Goal: Register for event/course

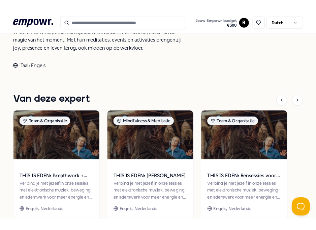
scroll to position [328, 0]
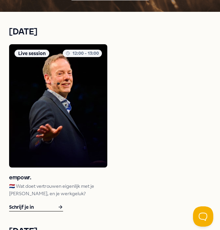
scroll to position [215, 0]
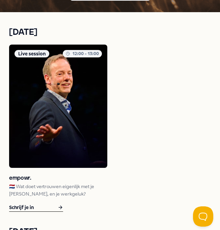
click at [25, 175] on h3 "empowr." at bounding box center [58, 177] width 98 height 9
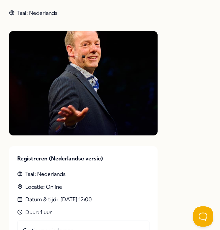
scroll to position [385, 0]
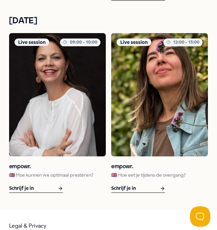
scroll to position [1033, 0]
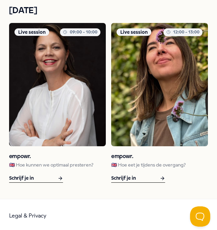
click at [144, 179] on div "Schrijf je in" at bounding box center [138, 178] width 54 height 8
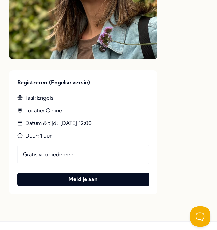
scroll to position [379, 0]
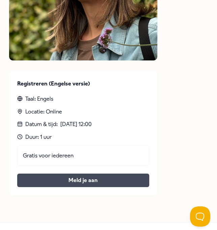
click at [74, 173] on button "Meld je aan" at bounding box center [83, 179] width 132 height 13
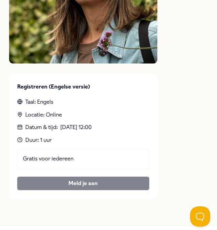
scroll to position [377, 0]
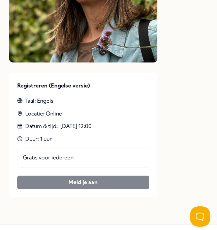
click at [111, 166] on div "Gratis voor iedereen [PERSON_NAME] je aan" at bounding box center [83, 168] width 132 height 42
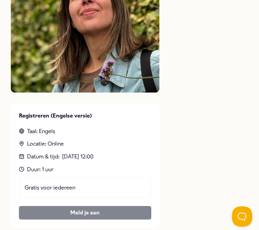
scroll to position [370, 0]
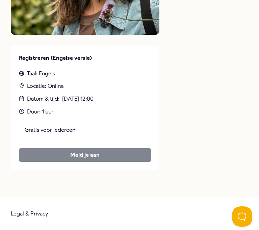
click at [100, 122] on div "Gratis voor iedereen" at bounding box center [85, 130] width 132 height 20
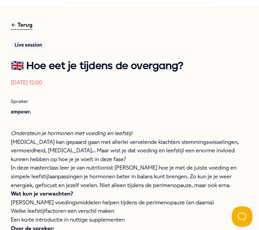
scroll to position [0, 0]
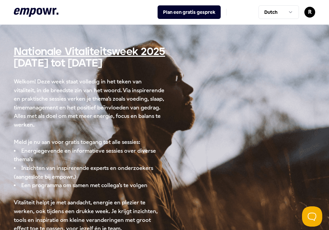
click at [114, 52] on h1 "Nationale Vitaliteitsweek 2025" at bounding box center [165, 52] width 302 height 17
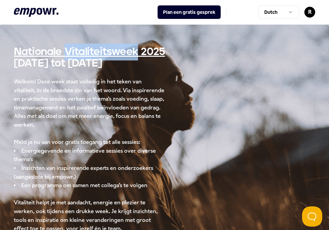
click at [114, 52] on h1 "Nationale Vitaliteitsweek 2025" at bounding box center [165, 52] width 302 height 17
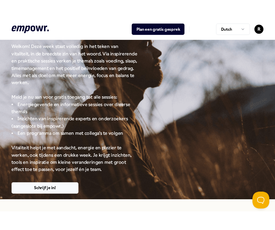
scroll to position [58, 0]
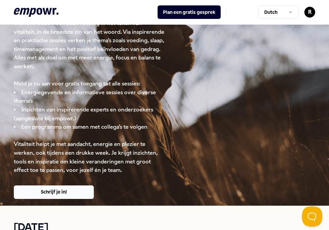
click at [129, 103] on li "Energiegevende en informatieve sessies over diverse thema’s" at bounding box center [89, 96] width 151 height 17
